Goal: Check status

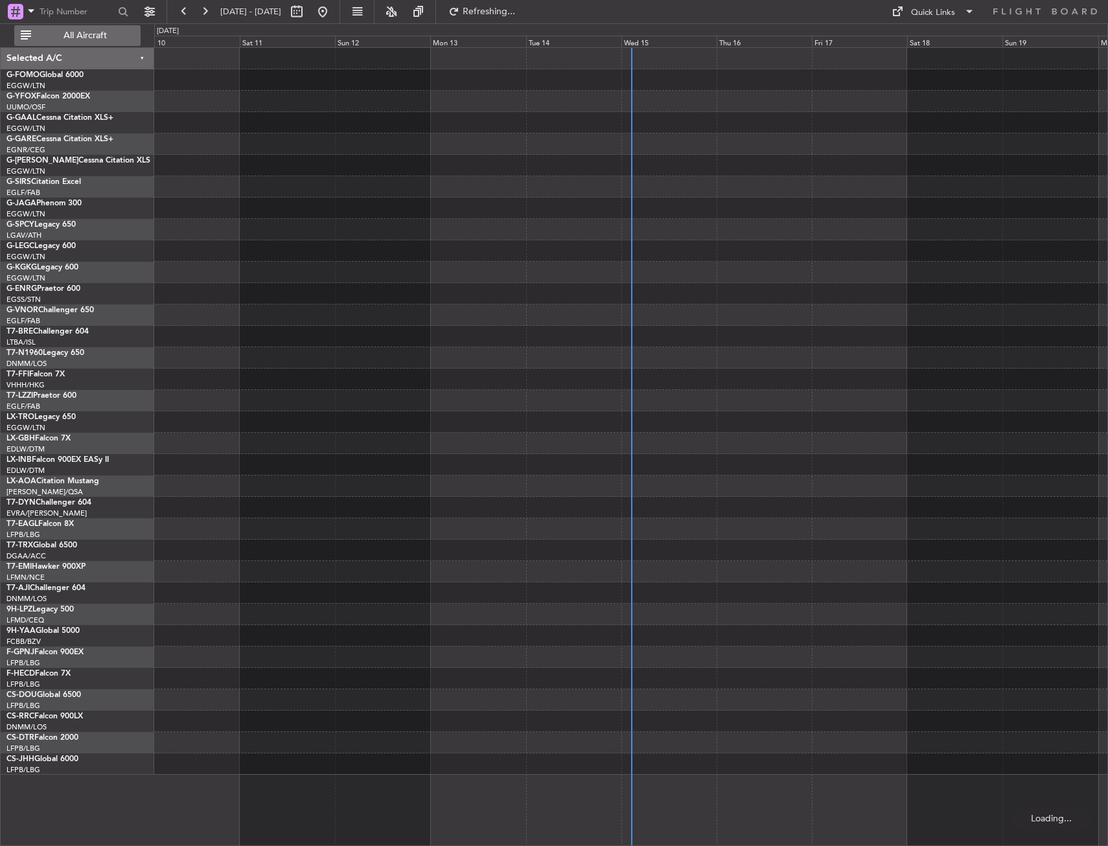
drag, startPoint x: 89, startPoint y: 32, endPoint x: 129, endPoint y: 95, distance: 74.3
click at [89, 32] on span "All Aircraft" at bounding box center [85, 35] width 103 height 9
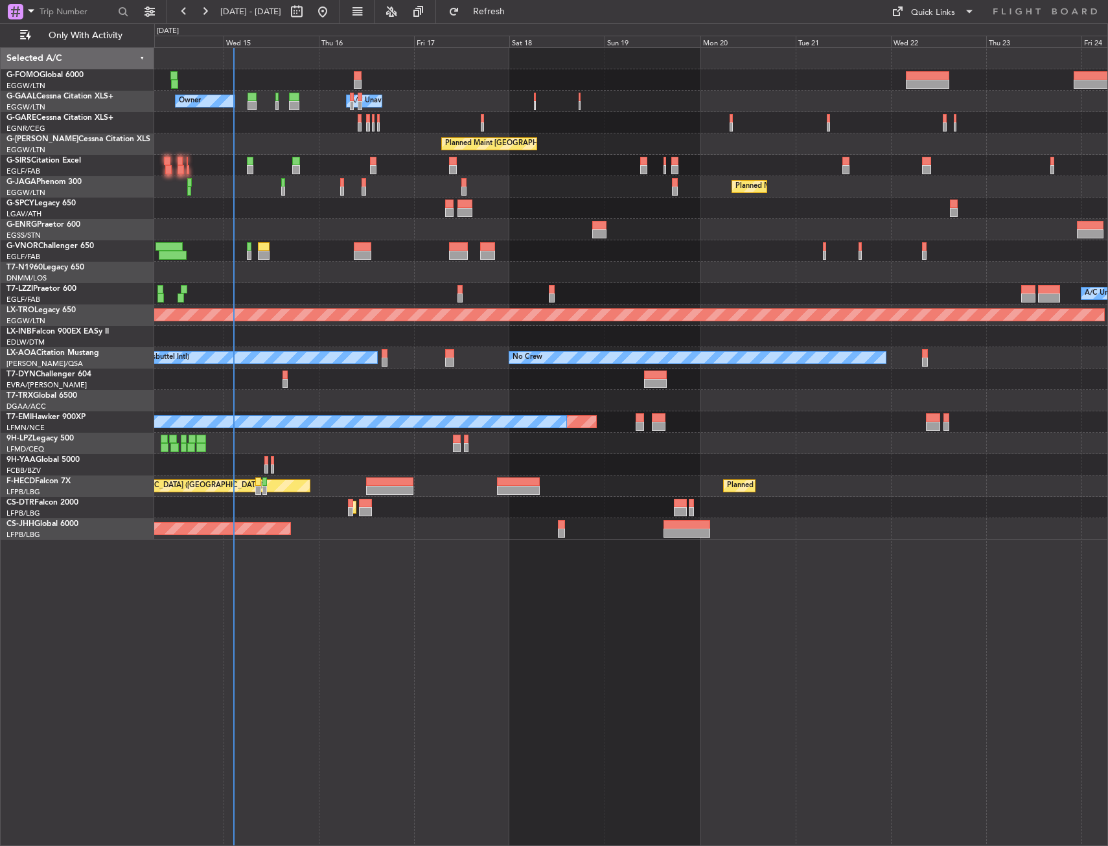
click at [329, 555] on div "Owner Owner A/C Unavailable A/C Unavailable Owner Planned Maint [GEOGRAPHIC_DAT…" at bounding box center [631, 446] width 954 height 799
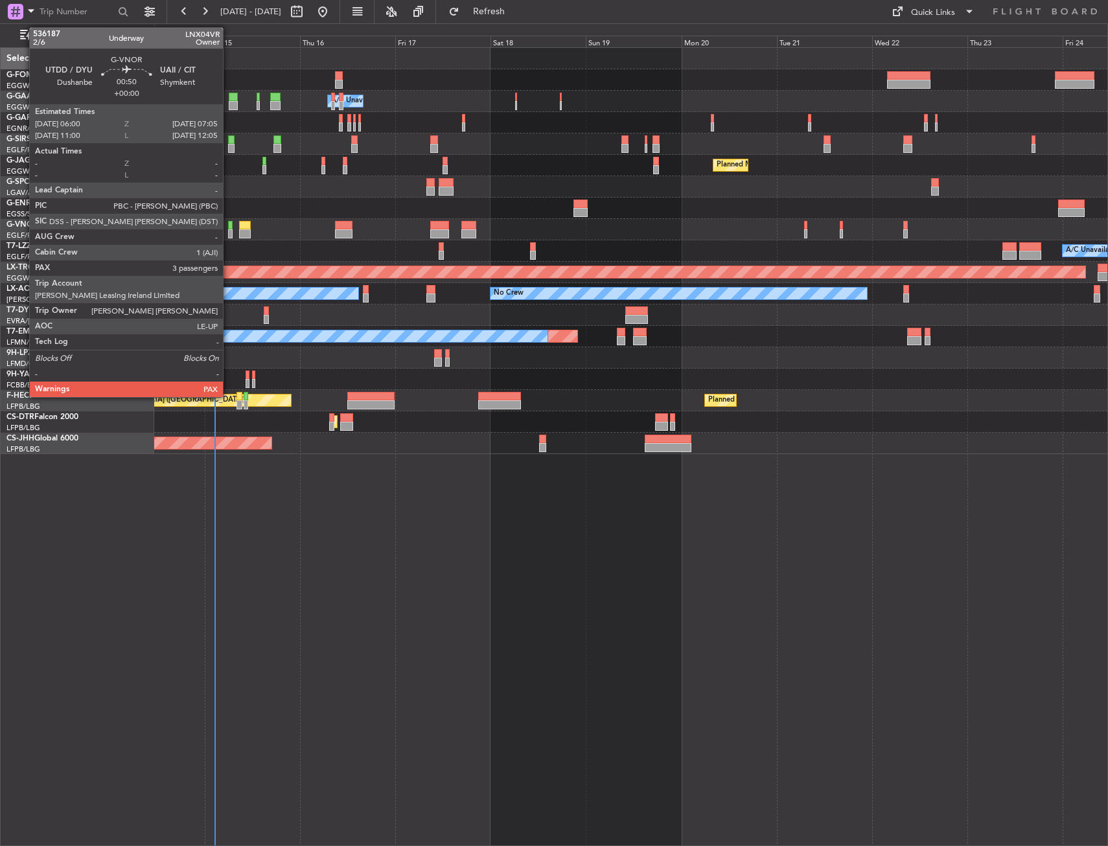
click at [229, 232] on div at bounding box center [230, 233] width 5 height 9
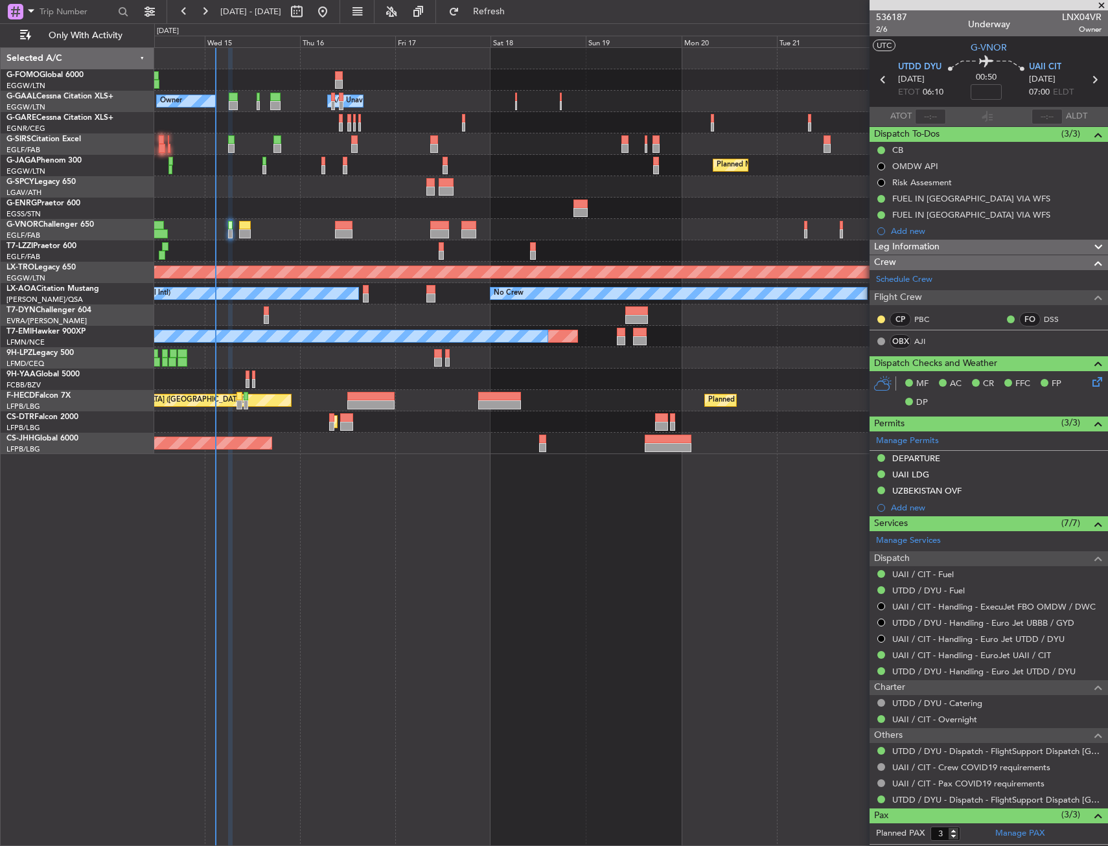
click at [607, 592] on div "Owner Owner A/C Unavailable A/C Unavailable Owner Planned Maint [GEOGRAPHIC_DAT…" at bounding box center [631, 446] width 954 height 799
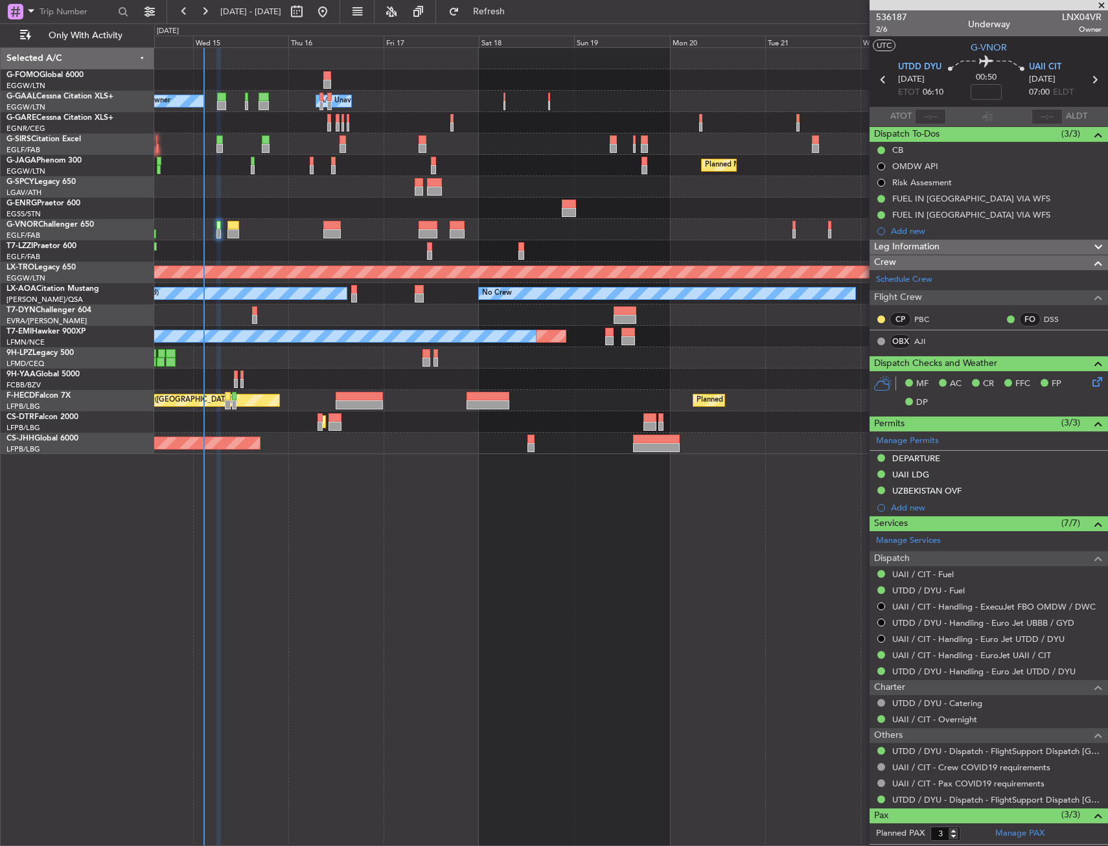
click at [595, 593] on div "Owner Owner A/C Unavailable A/C Unavailable Owner Planned Maint [GEOGRAPHIC_DAT…" at bounding box center [631, 446] width 954 height 799
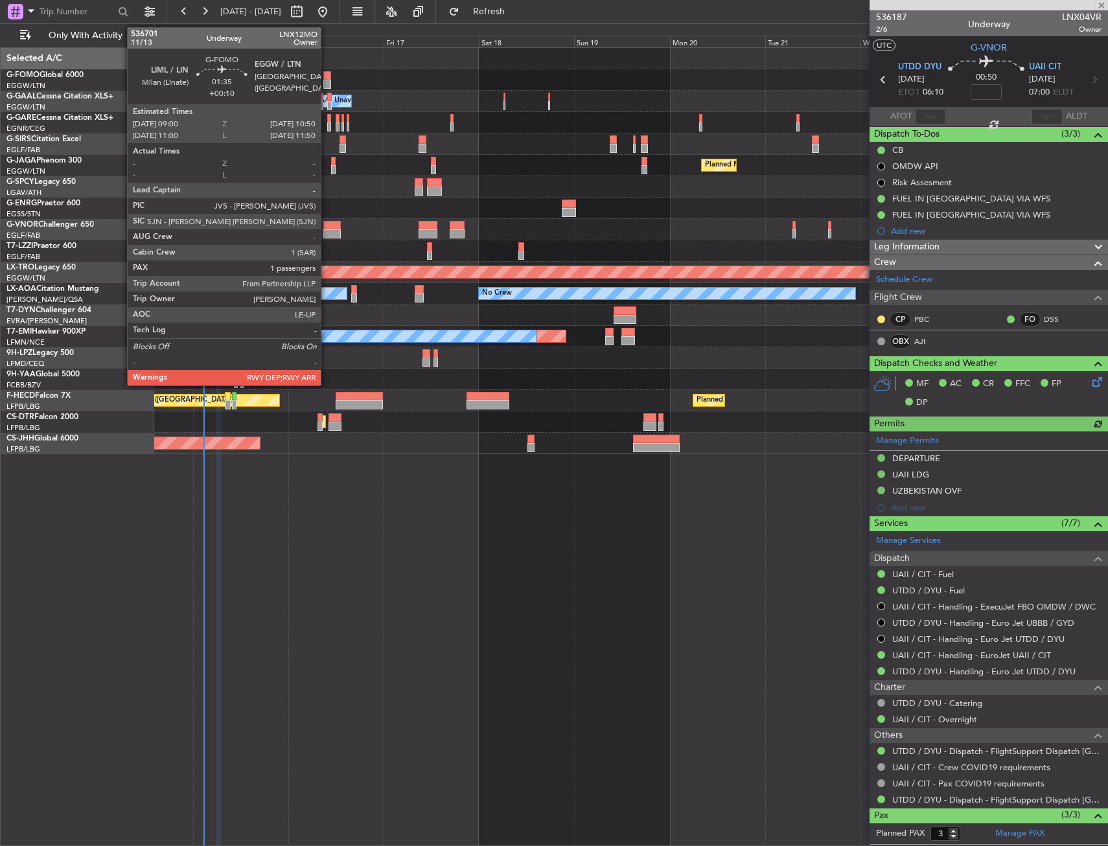
click at [327, 73] on div at bounding box center [327, 75] width 8 height 9
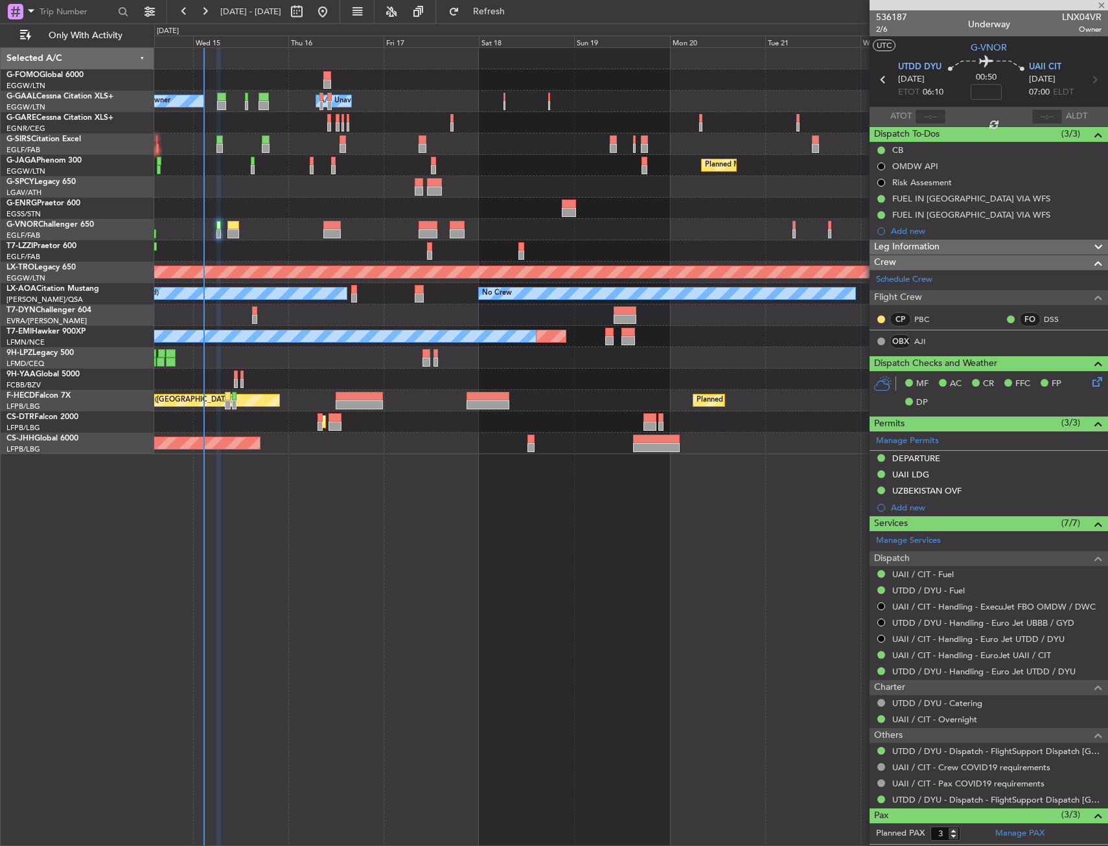
type input "+00:10"
type input "1"
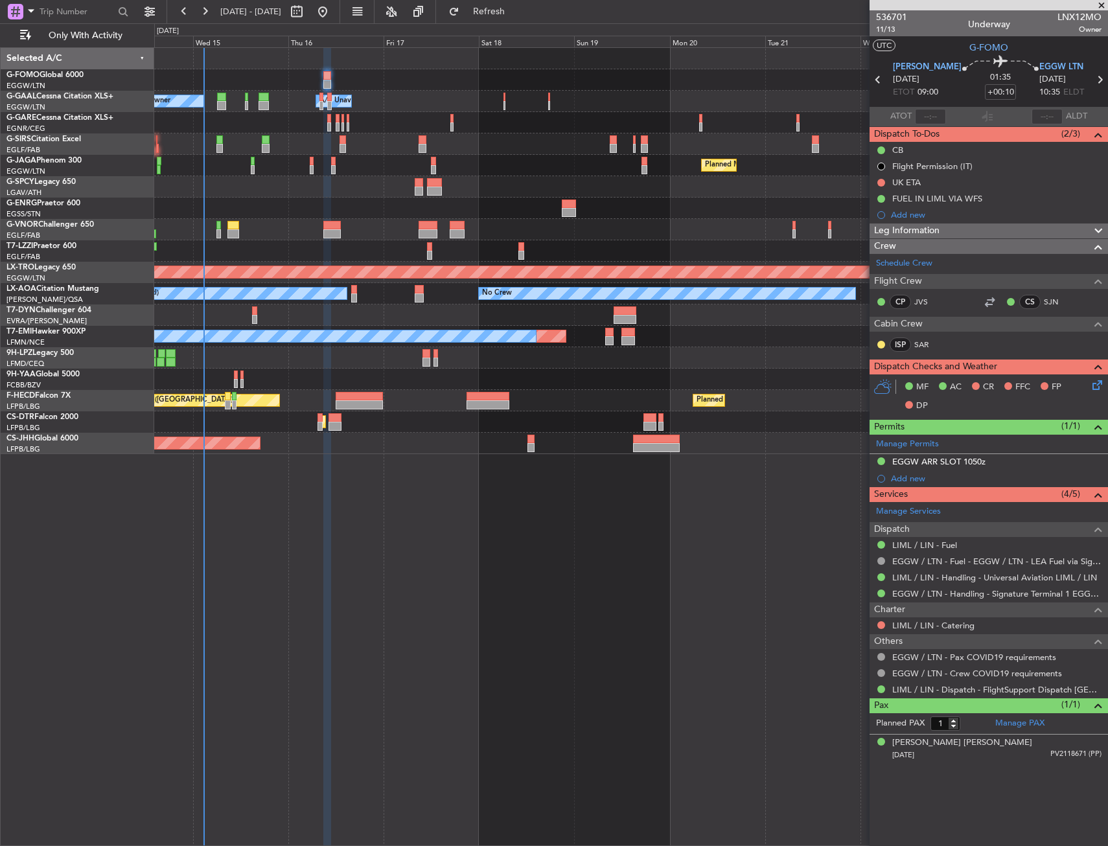
click at [459, 679] on div "Owner Owner A/C Unavailable A/C Unavailable Owner Planned Maint [GEOGRAPHIC_DAT…" at bounding box center [631, 446] width 954 height 799
click at [535, 618] on div "Owner Owner A/C Unavailable A/C Unavailable Owner Planned Maint [GEOGRAPHIC_DAT…" at bounding box center [631, 446] width 954 height 799
click at [501, 630] on div "Owner Owner A/C Unavailable A/C Unavailable Owner Planned Maint [GEOGRAPHIC_DAT…" at bounding box center [631, 446] width 954 height 799
click at [433, 636] on div "Owner Owner A/C Unavailable A/C Unavailable Owner Planned Maint [GEOGRAPHIC_DAT…" at bounding box center [631, 446] width 954 height 799
click at [471, 572] on div "Owner Owner A/C Unavailable A/C Unavailable Owner Planned Maint [GEOGRAPHIC_DAT…" at bounding box center [631, 446] width 954 height 799
